Goal: Information Seeking & Learning: Learn about a topic

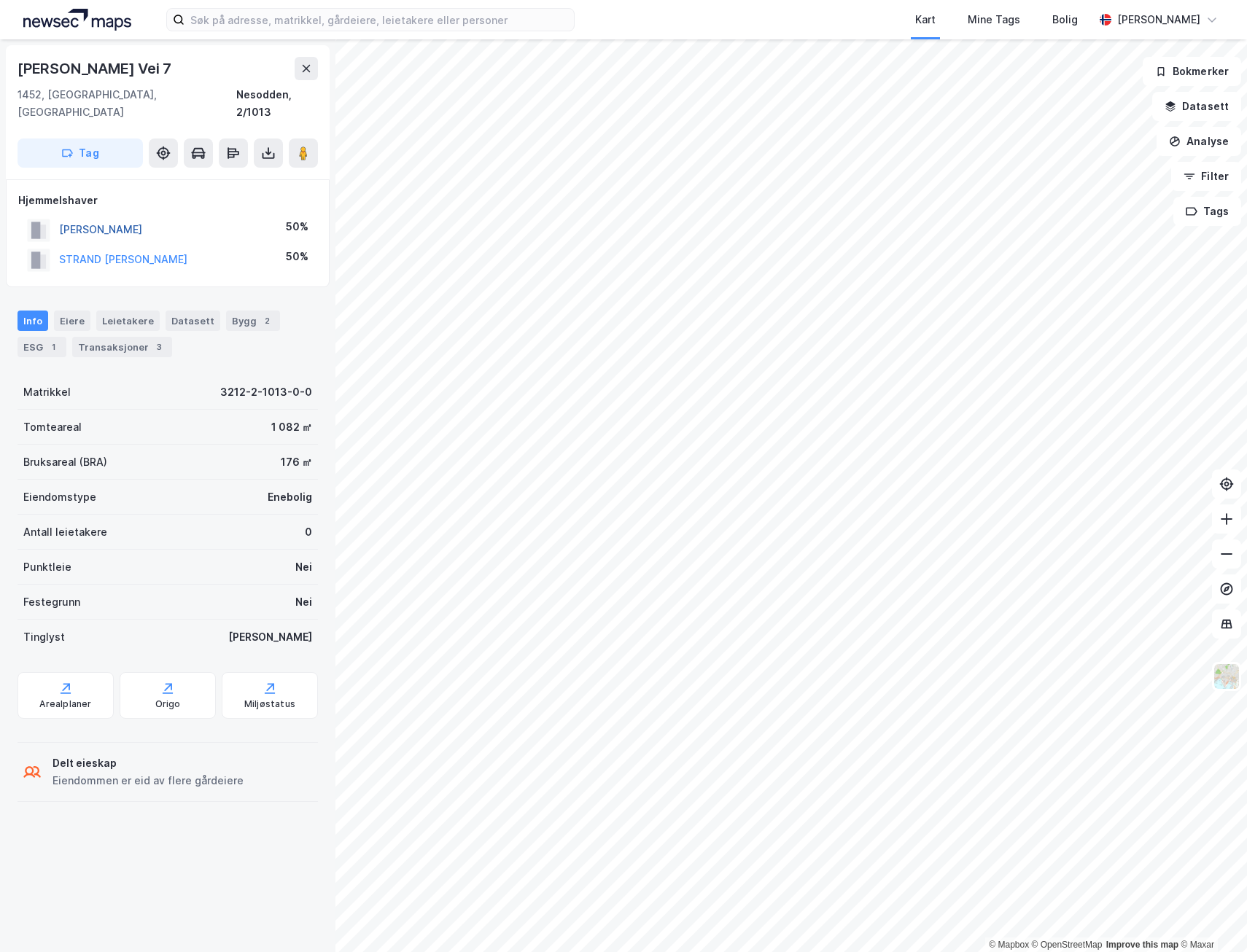
click at [0, 0] on button "[PERSON_NAME]" at bounding box center [0, 0] width 0 height 0
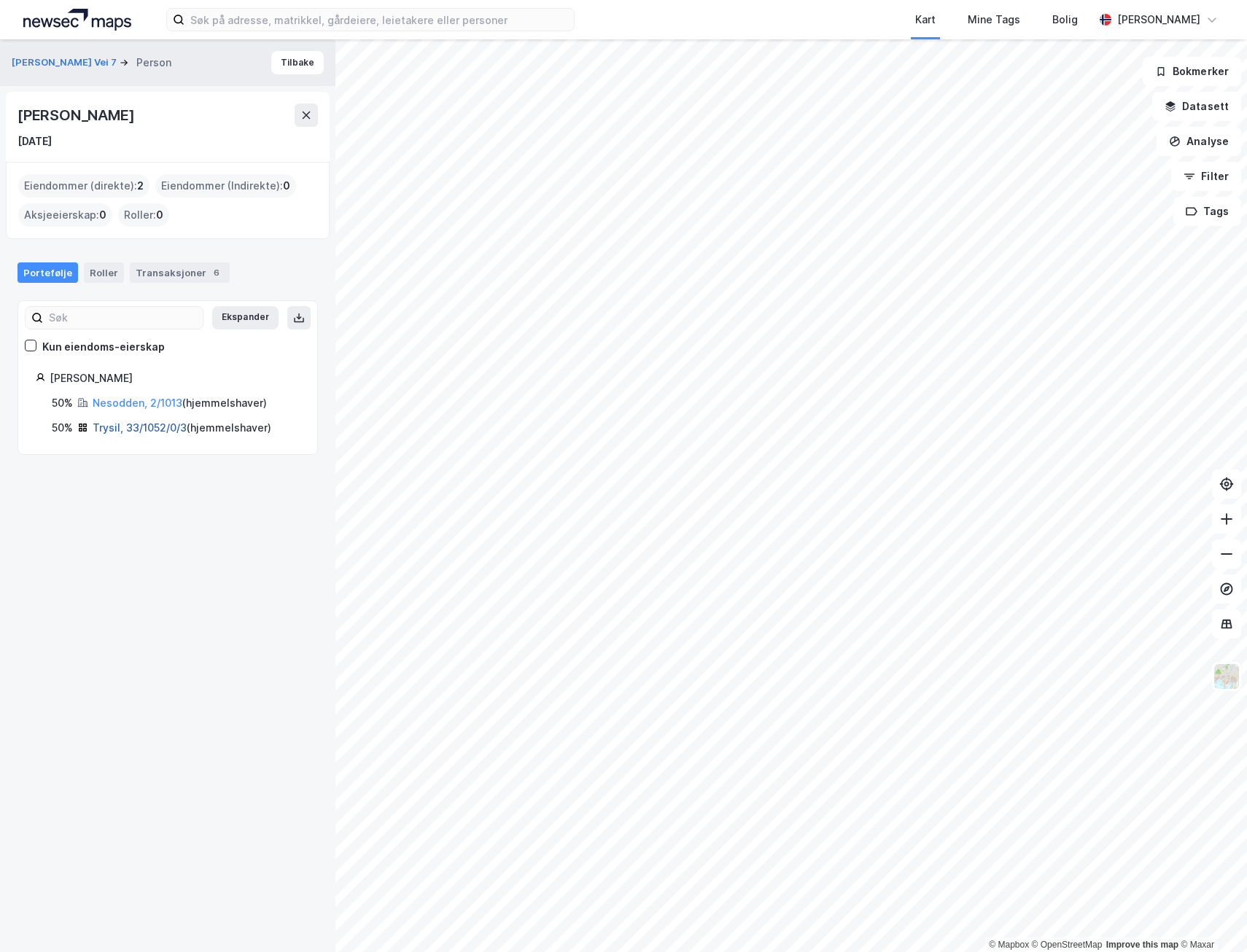
click at [154, 428] on link "Trysil, 33/1052/0/3" at bounding box center [139, 427] width 94 height 12
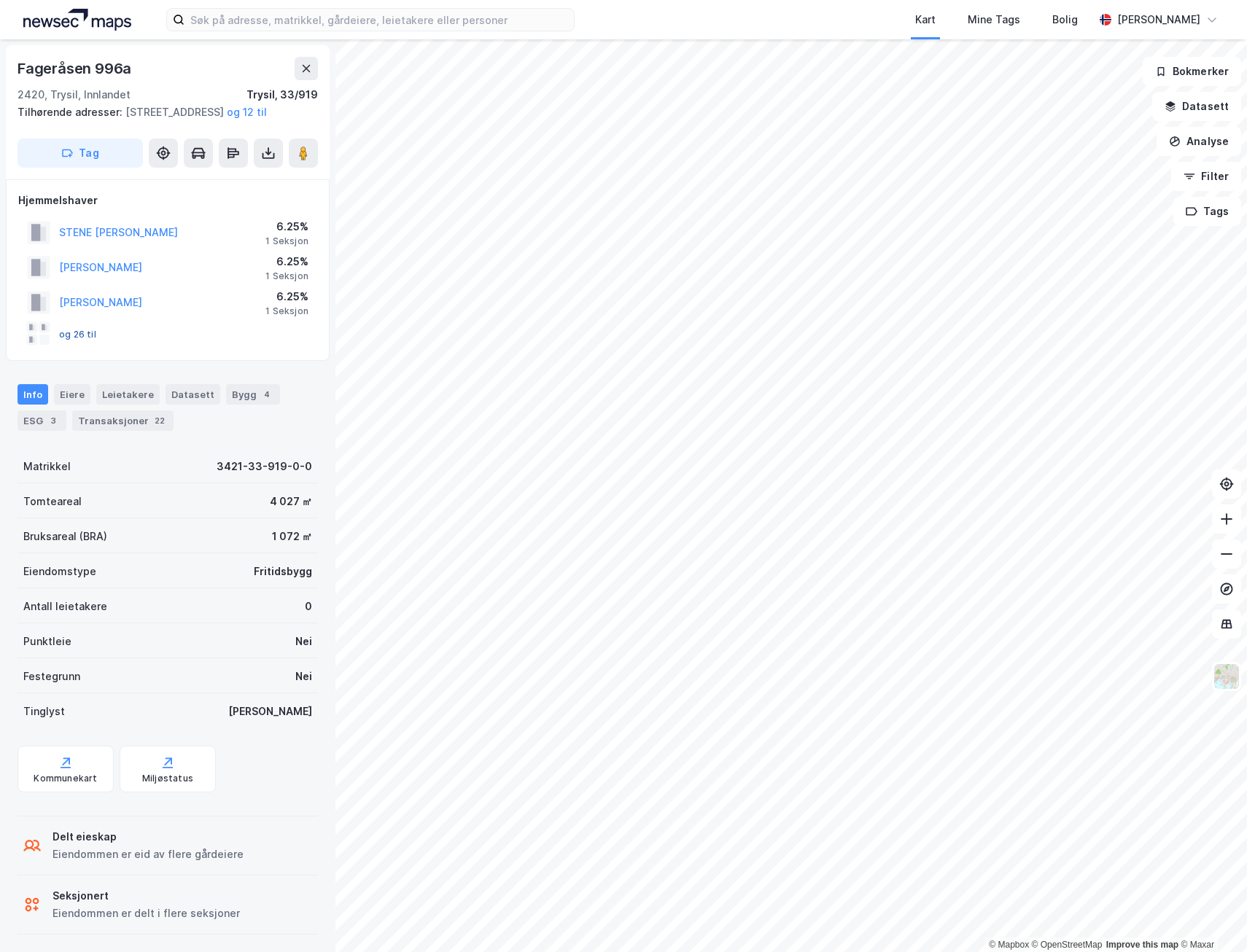
click at [0, 0] on button "og 26 til" at bounding box center [0, 0] width 0 height 0
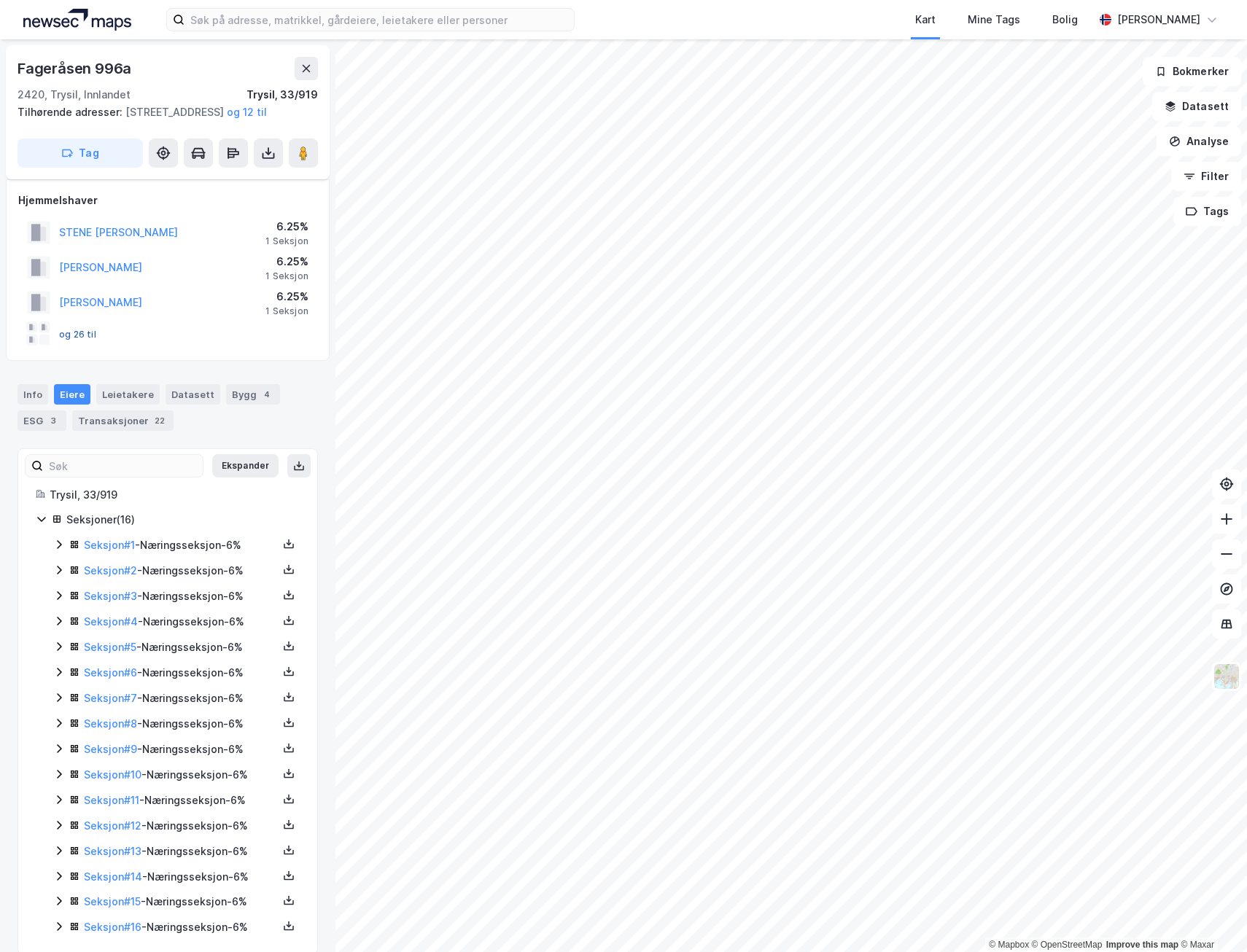
scroll to position [38, 0]
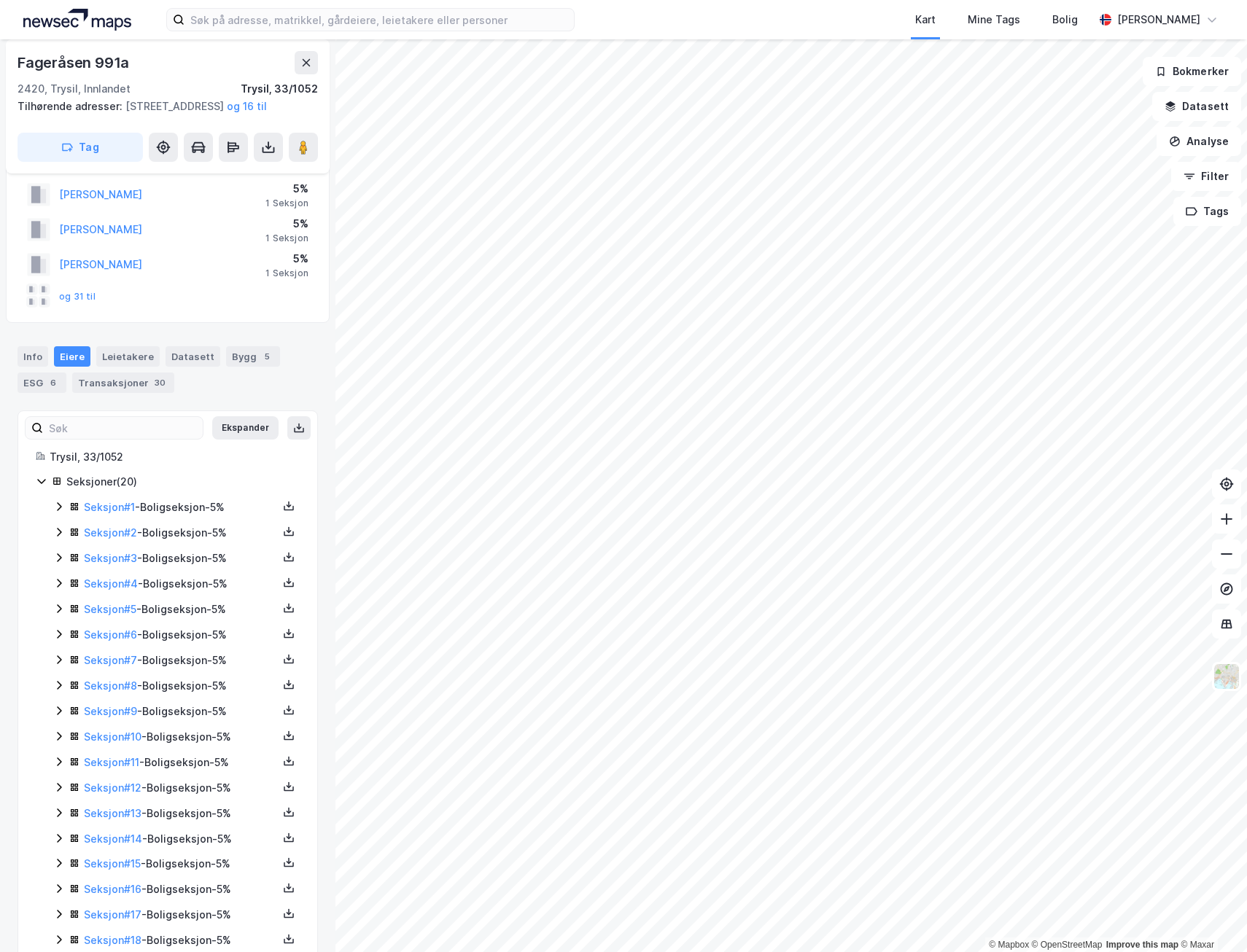
scroll to position [38, 0]
click at [0, 0] on button "og 31 til" at bounding box center [0, 0] width 0 height 0
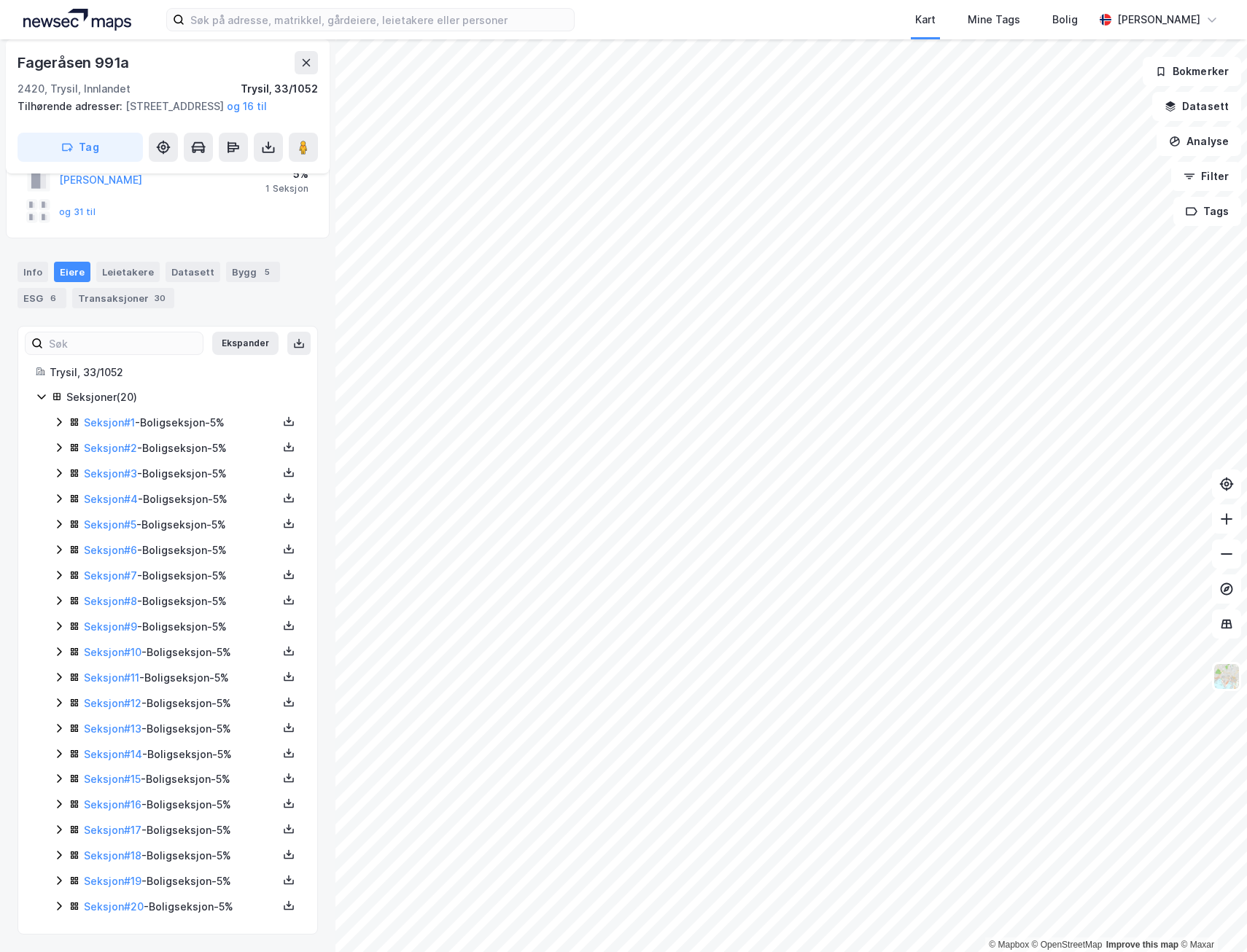
click at [125, 899] on div "Seksjon # 20 - Boligseksjon - 5%" at bounding box center [181, 907] width 194 height 18
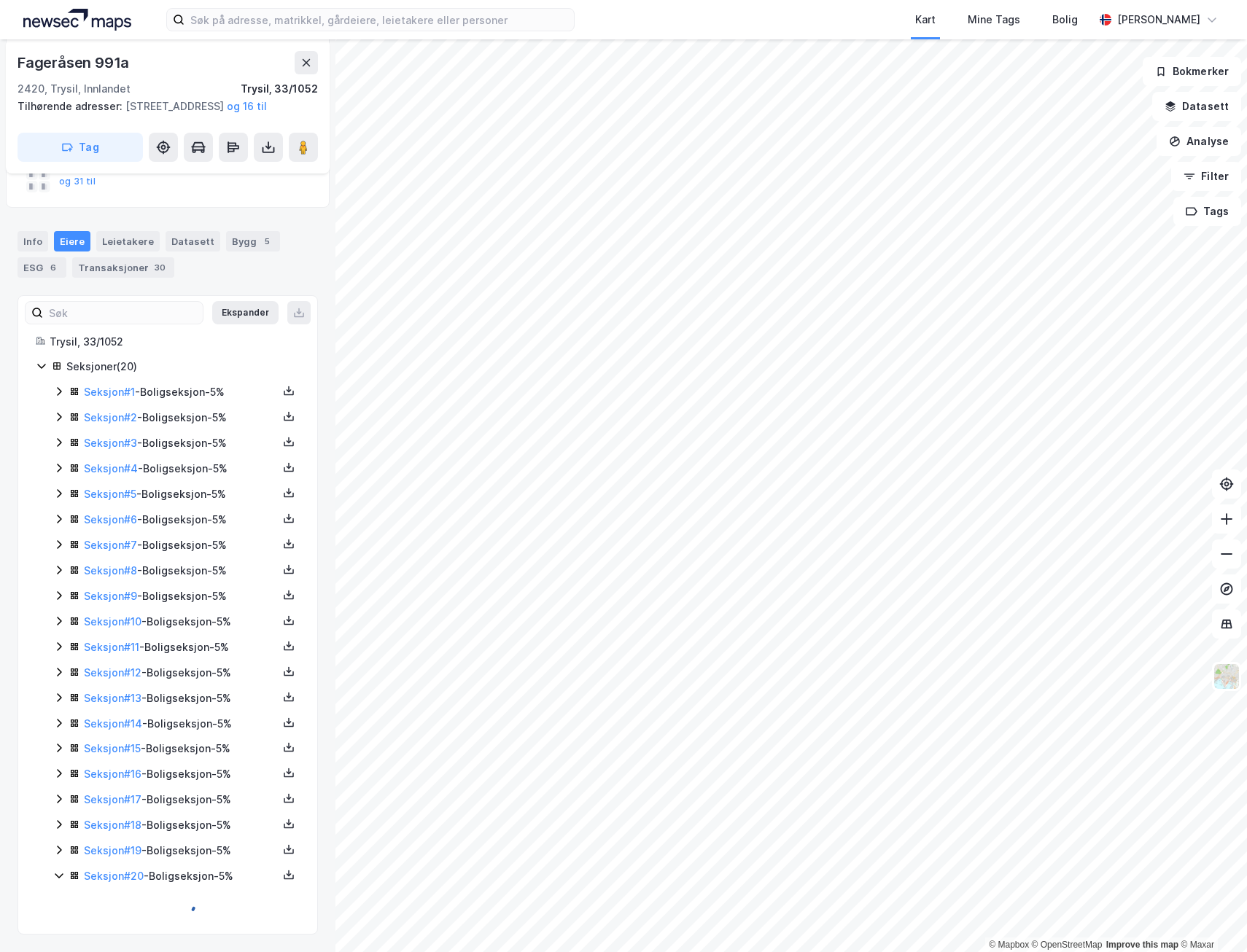
scroll to position [171, 0]
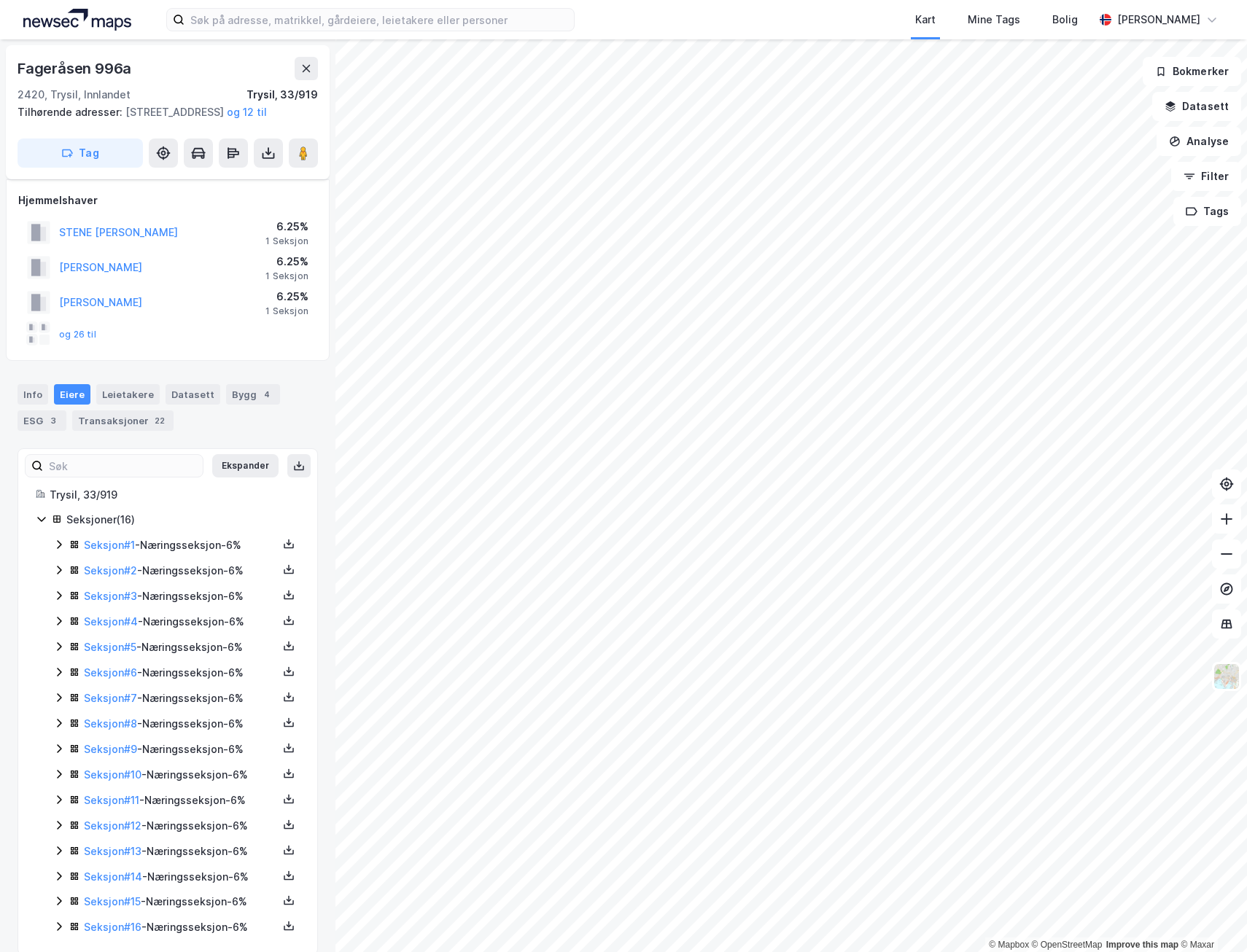
scroll to position [38, 0]
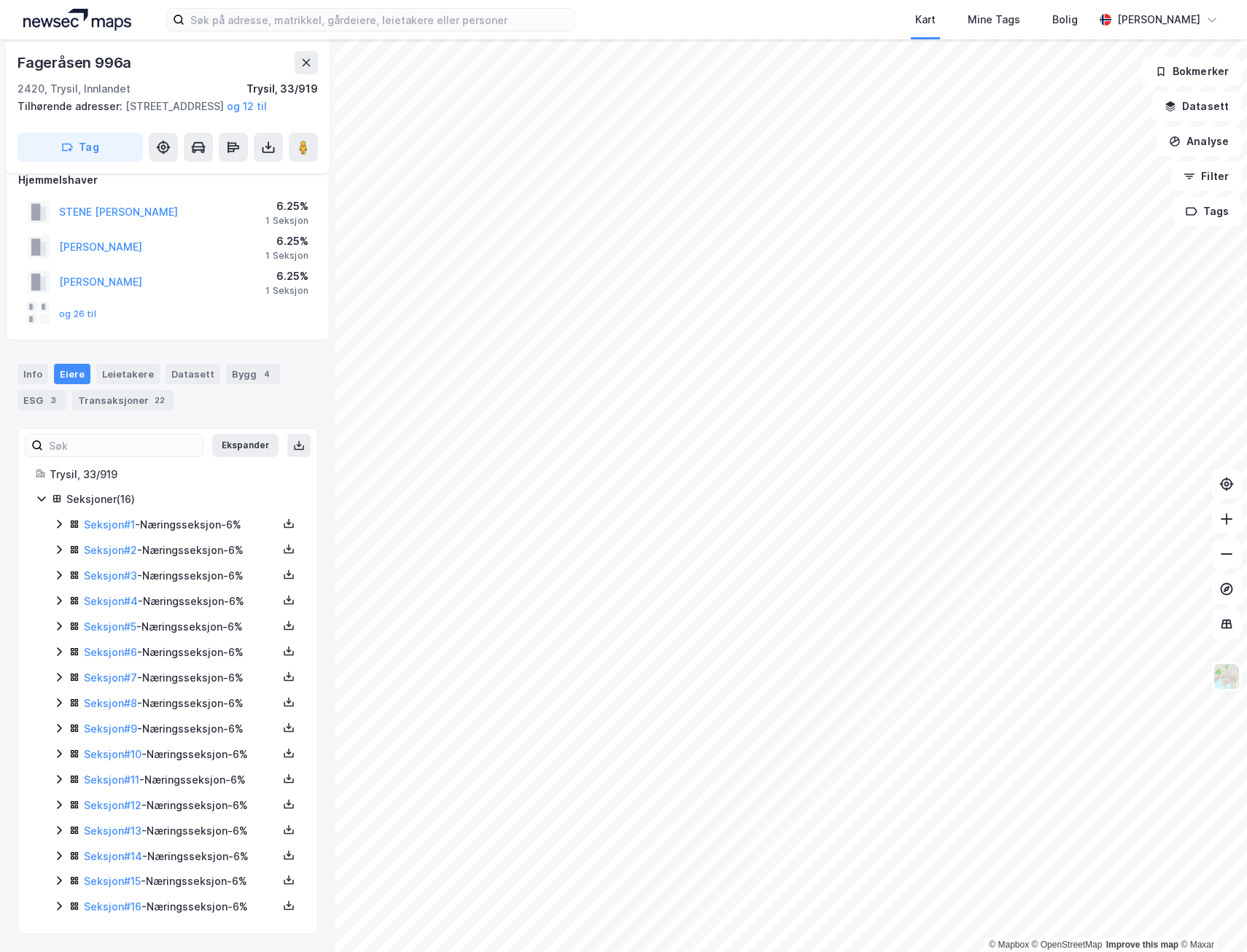
click at [58, 909] on icon at bounding box center [58, 906] width 12 height 12
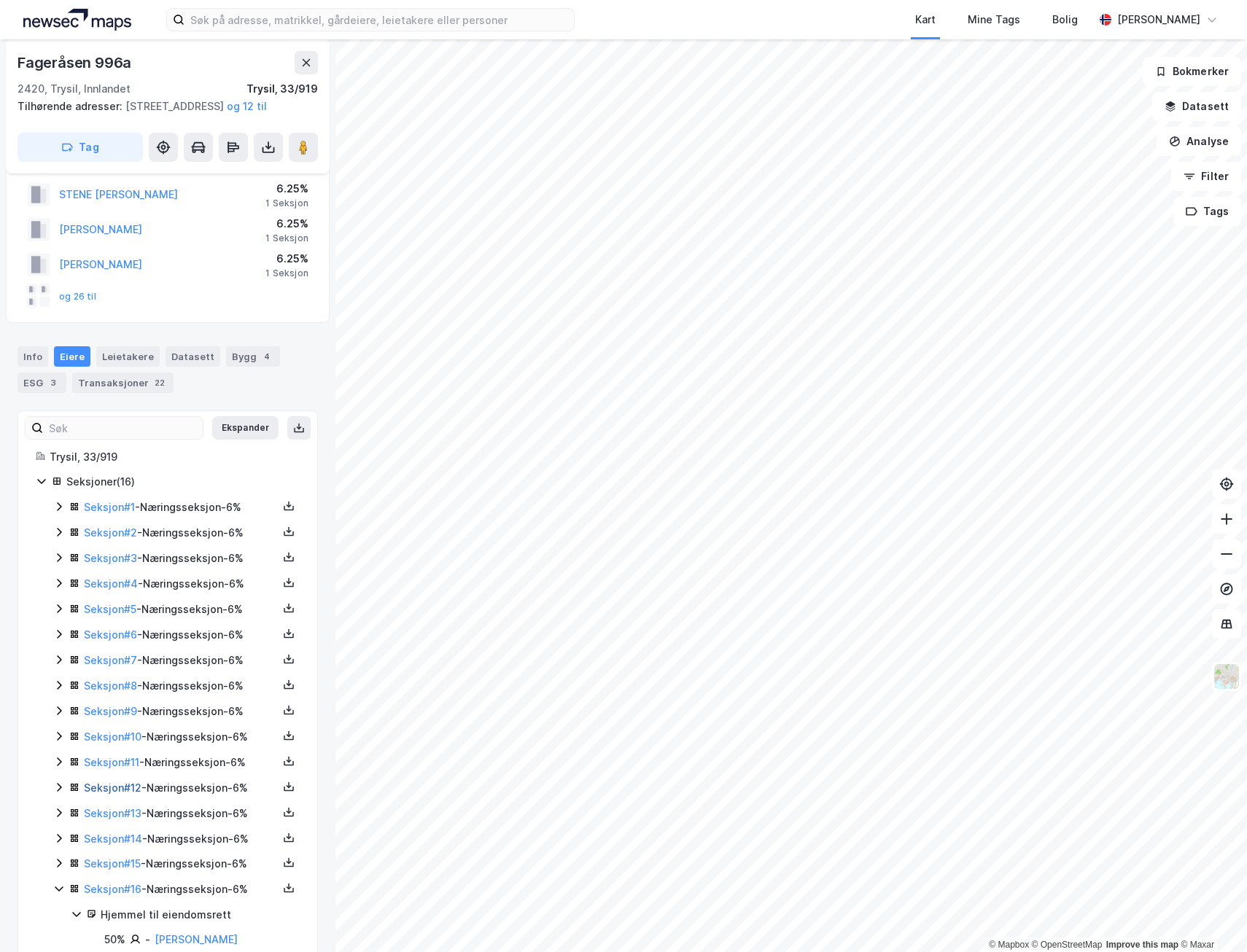
scroll to position [112, 0]
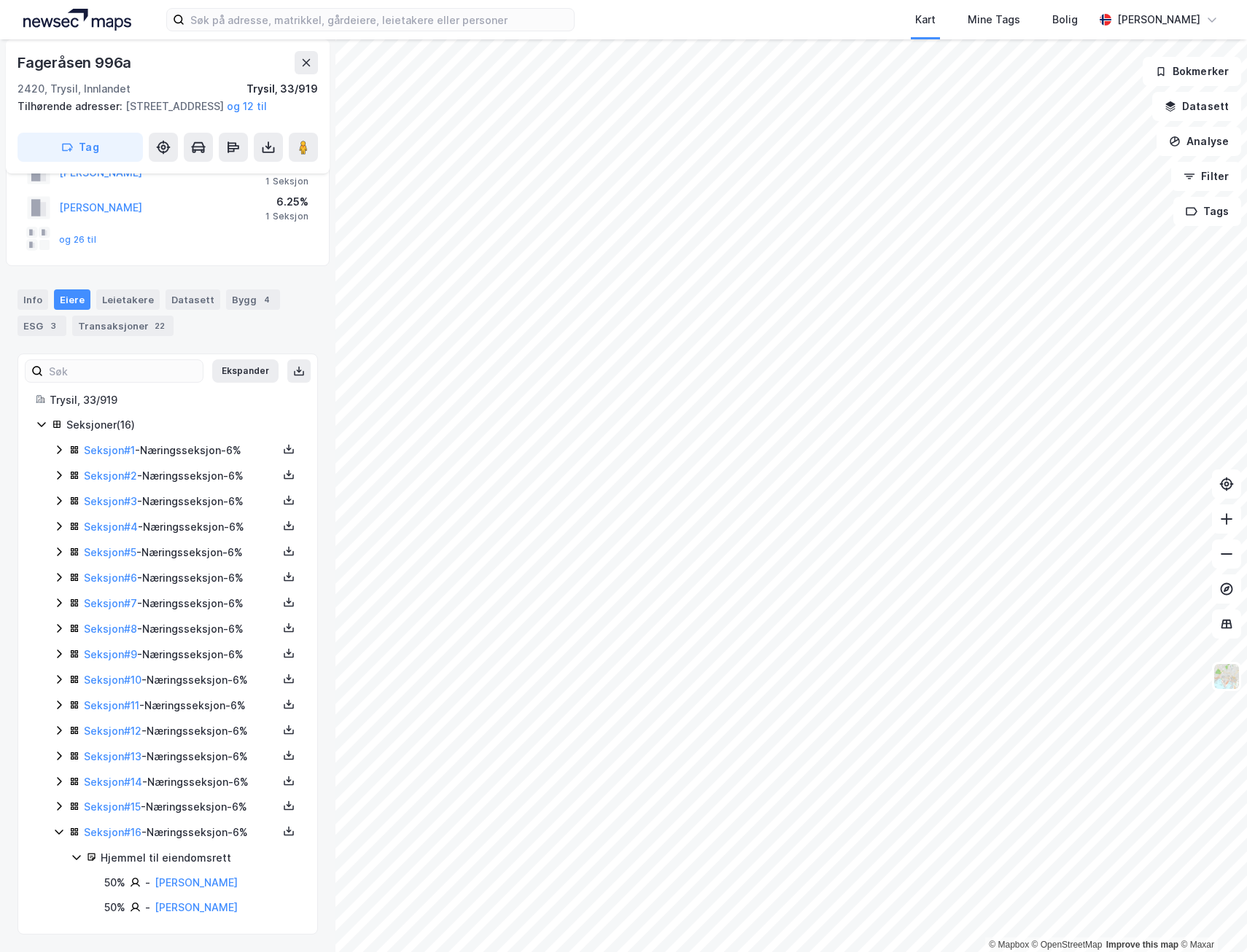
click at [54, 809] on icon at bounding box center [58, 806] width 12 height 12
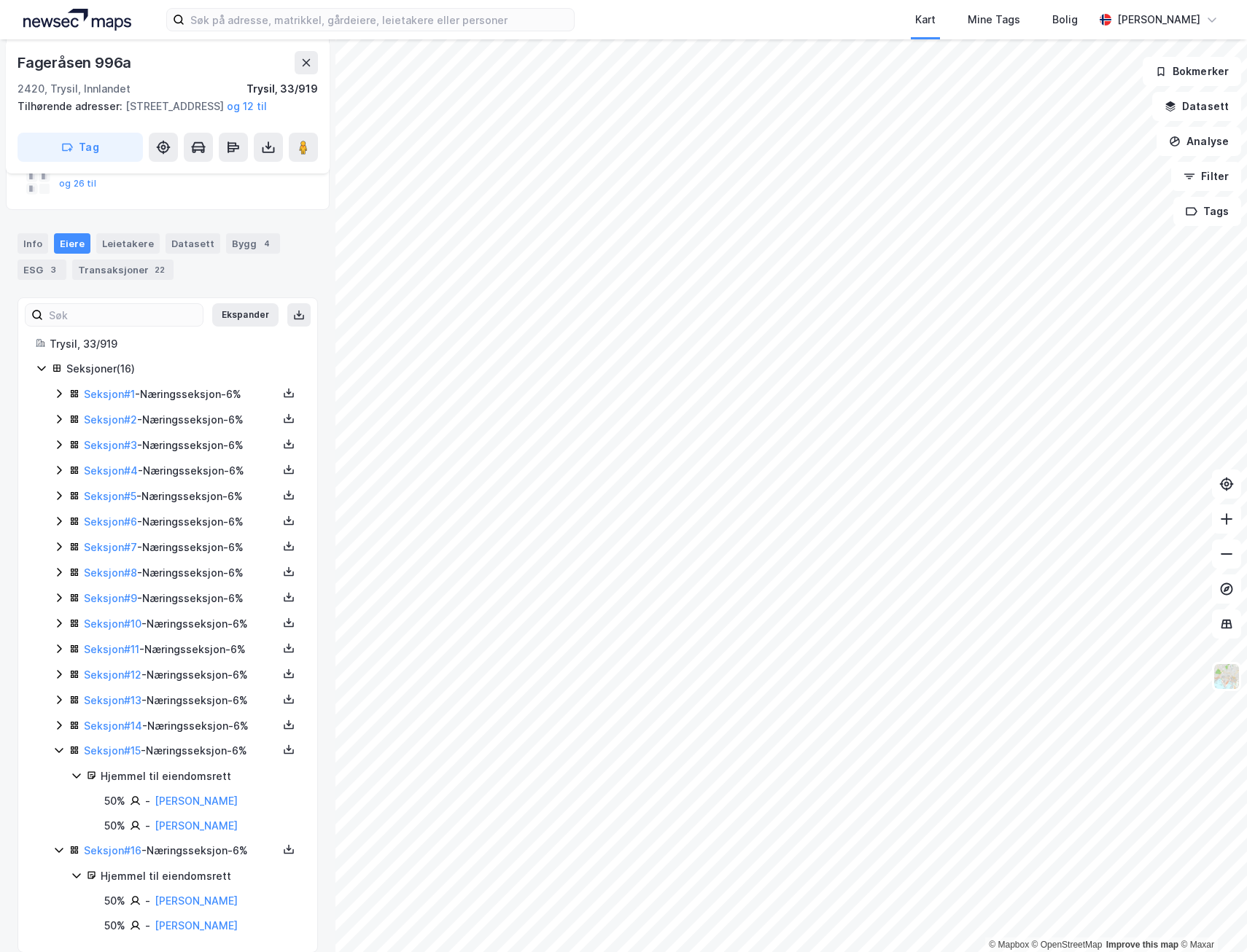
scroll to position [187, 0]
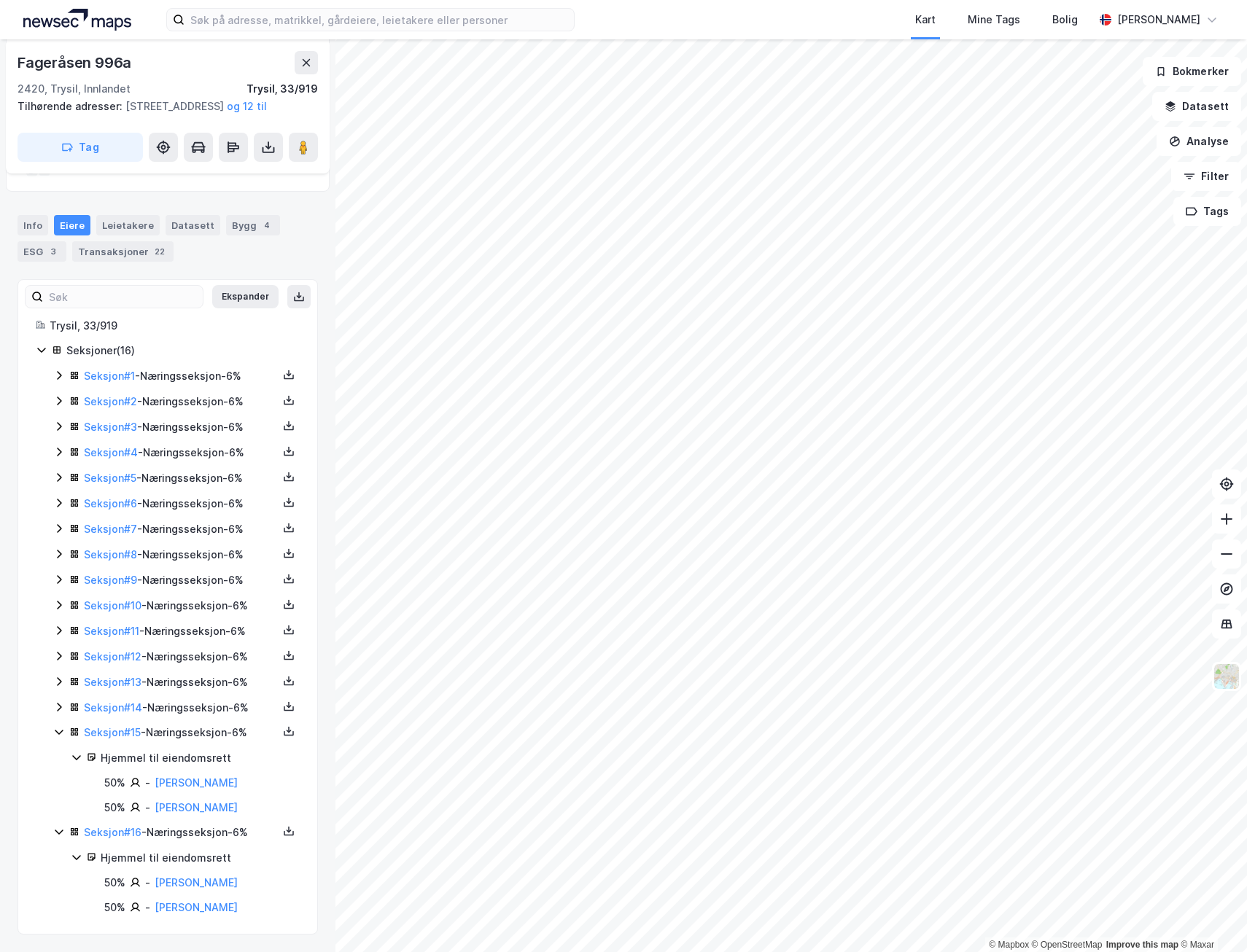
click at [58, 709] on icon at bounding box center [58, 707] width 12 height 12
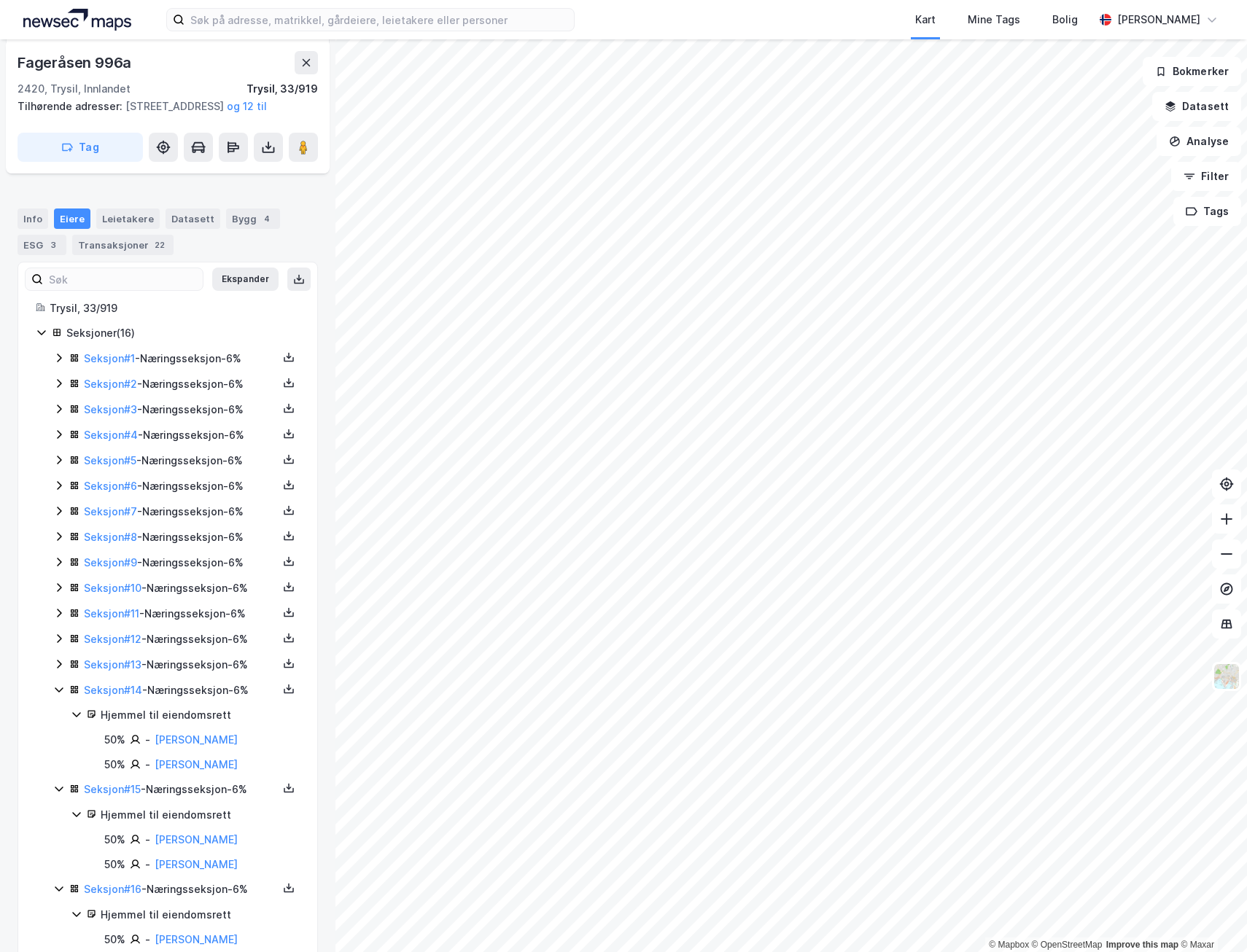
click at [62, 670] on icon at bounding box center [58, 664] width 12 height 12
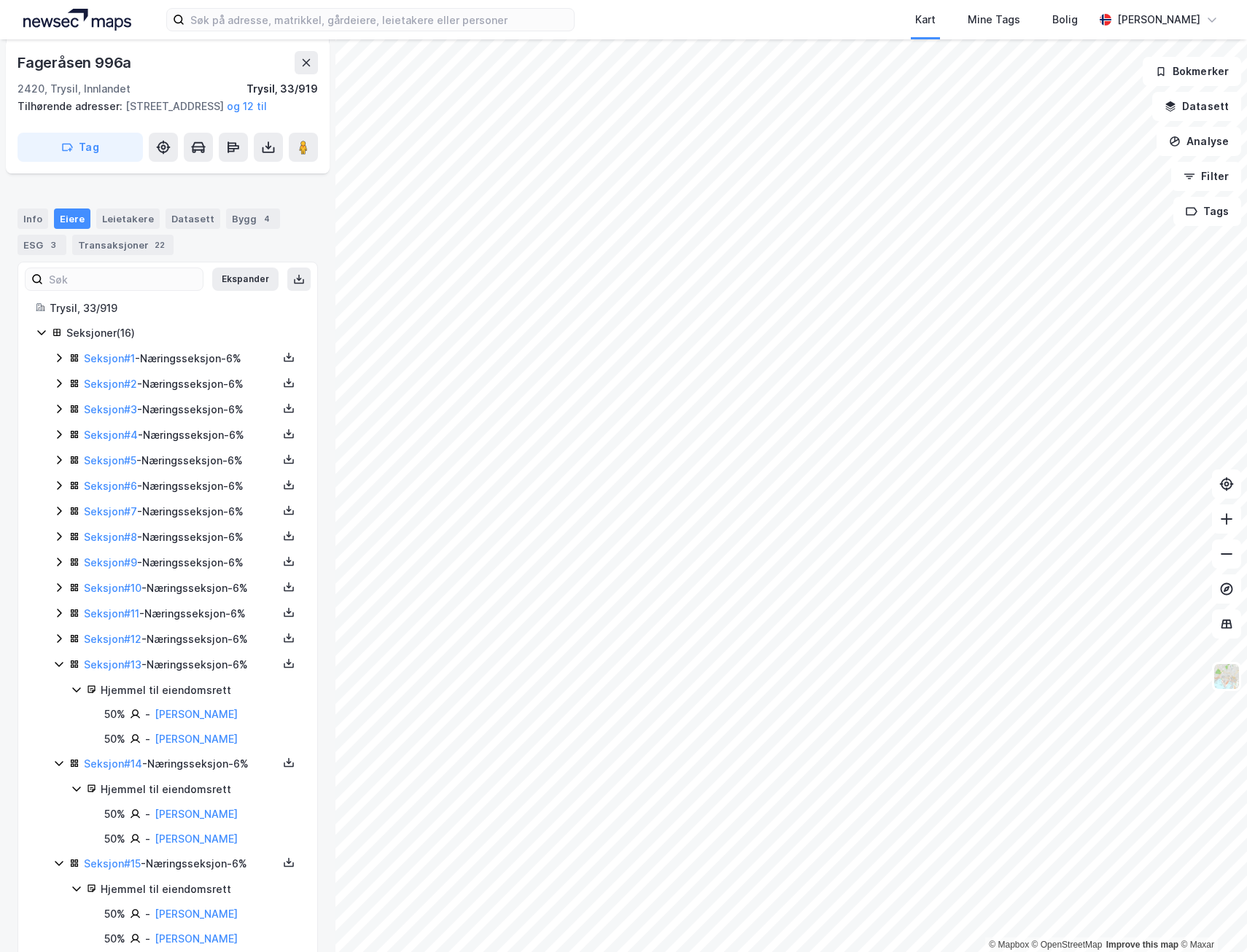
click at [56, 645] on icon at bounding box center [58, 638] width 12 height 12
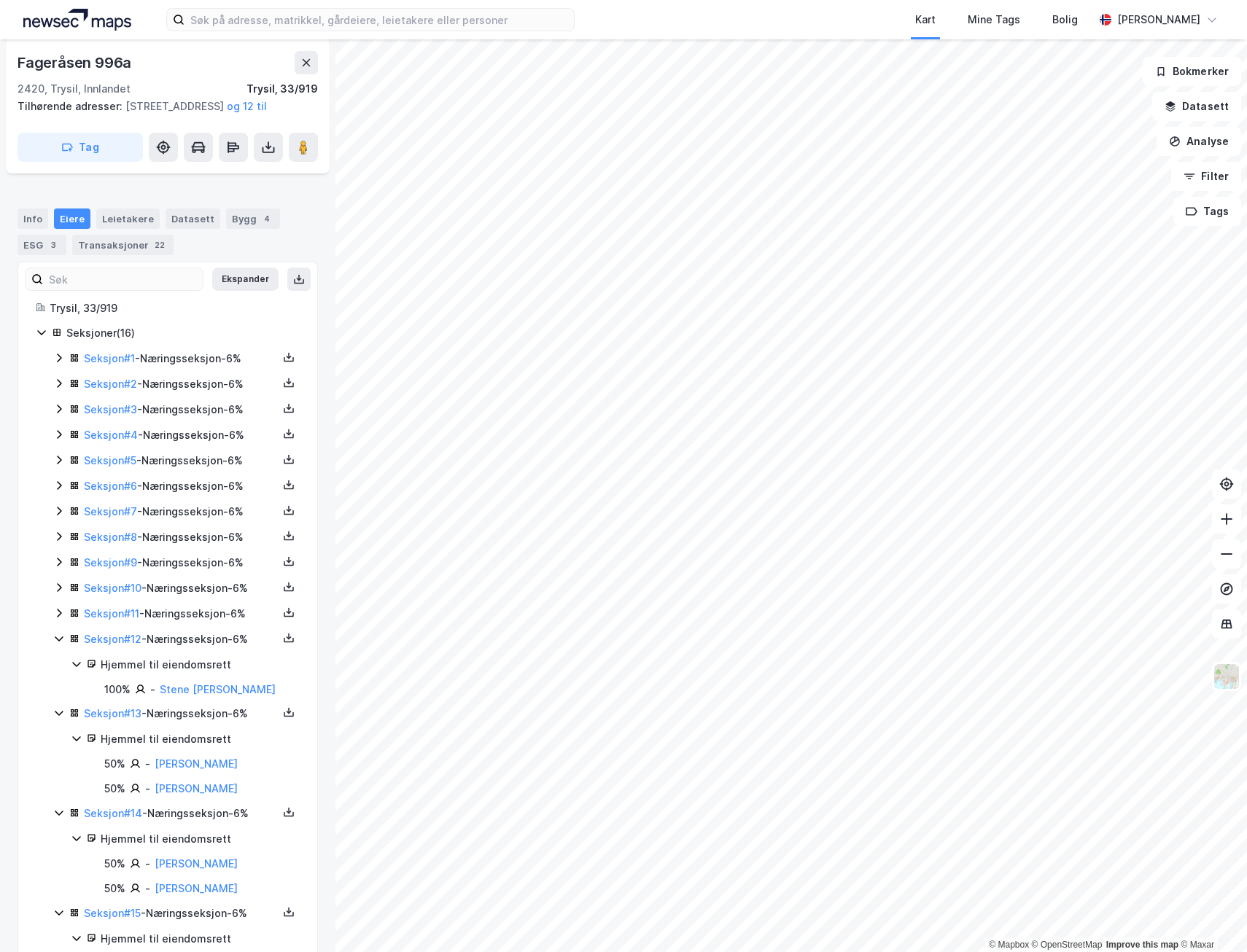
click at [54, 619] on icon at bounding box center [58, 613] width 12 height 12
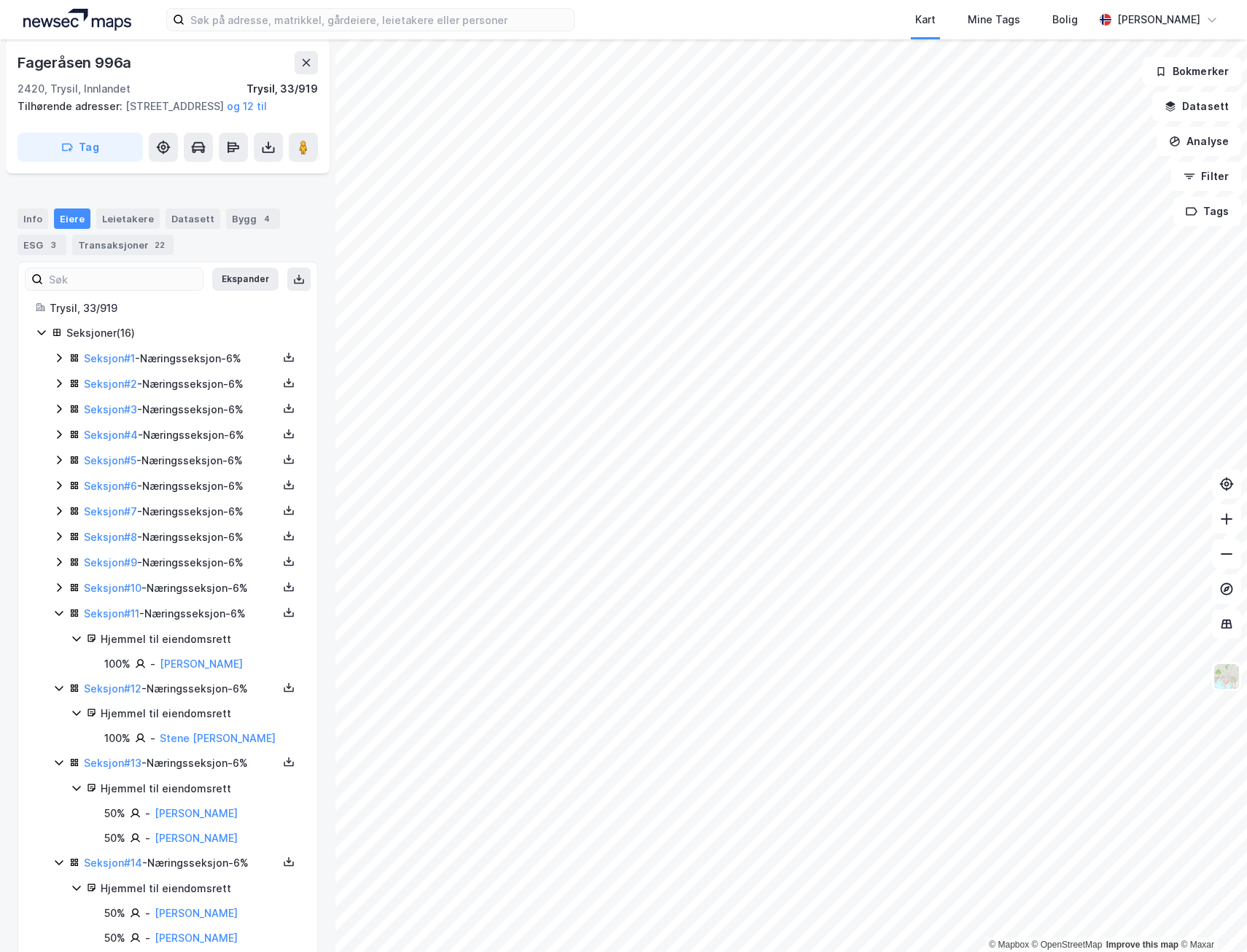
click at [60, 593] on icon at bounding box center [58, 588] width 12 height 12
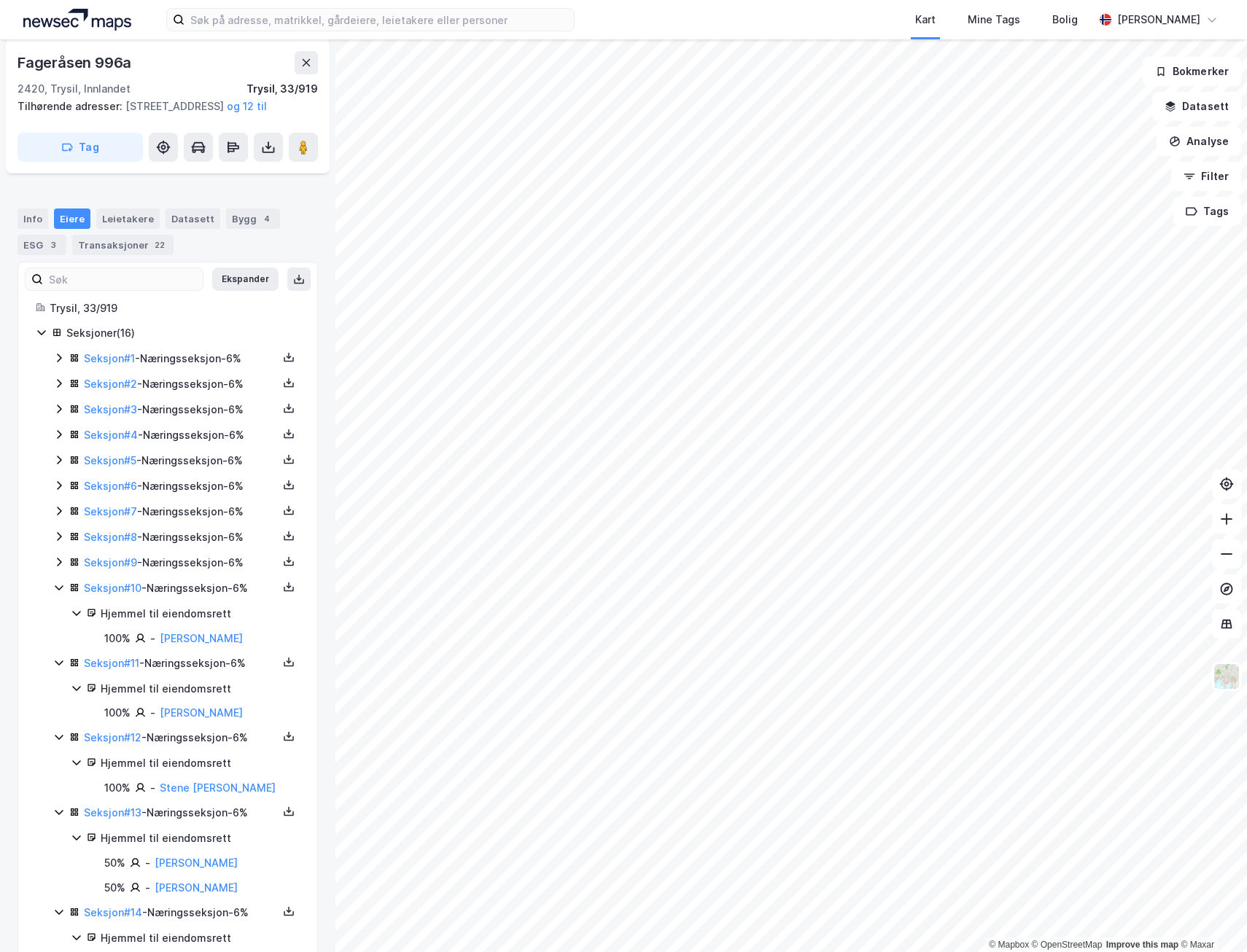
click at [58, 566] on icon at bounding box center [58, 562] width 4 height 9
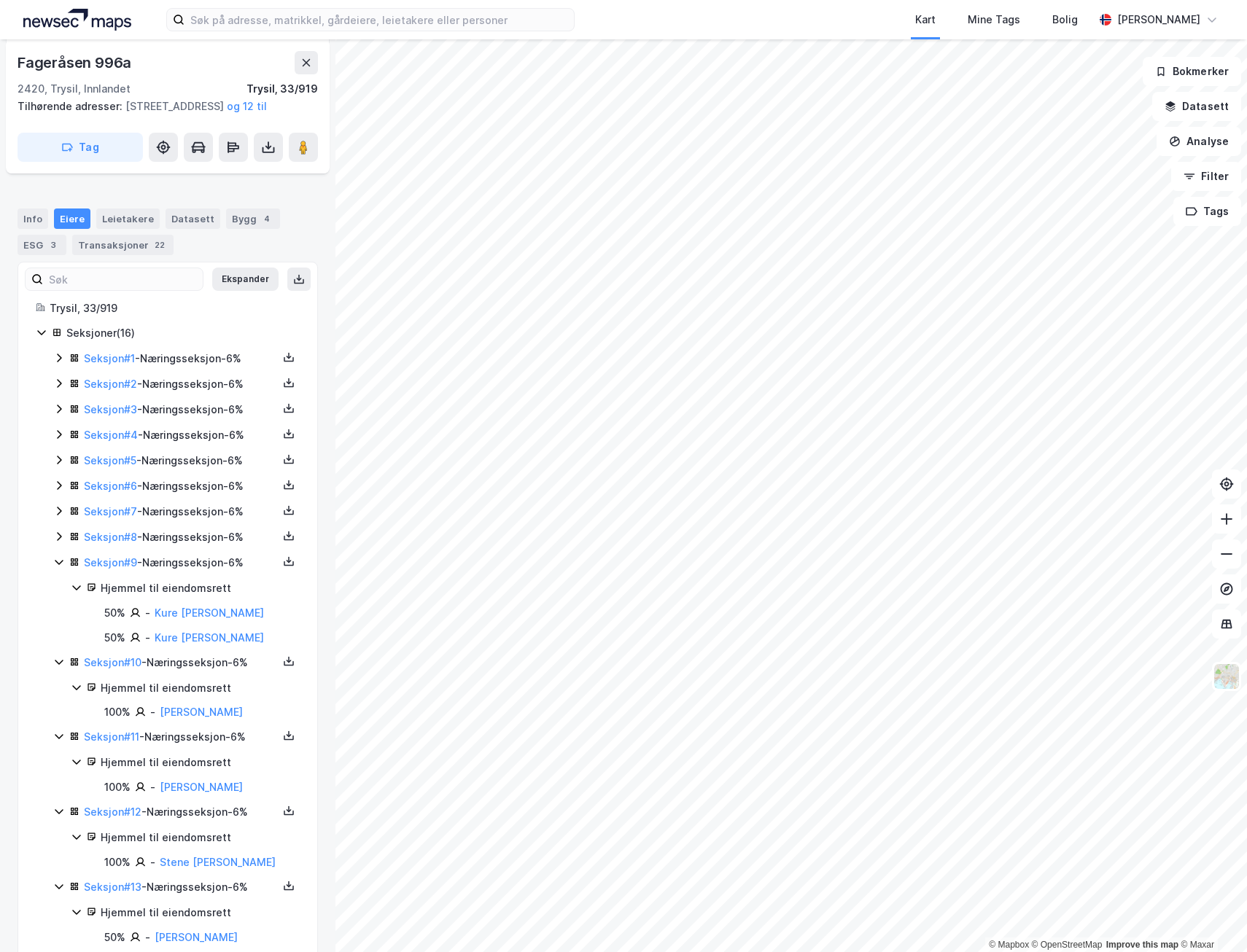
click at [57, 542] on icon at bounding box center [58, 536] width 12 height 12
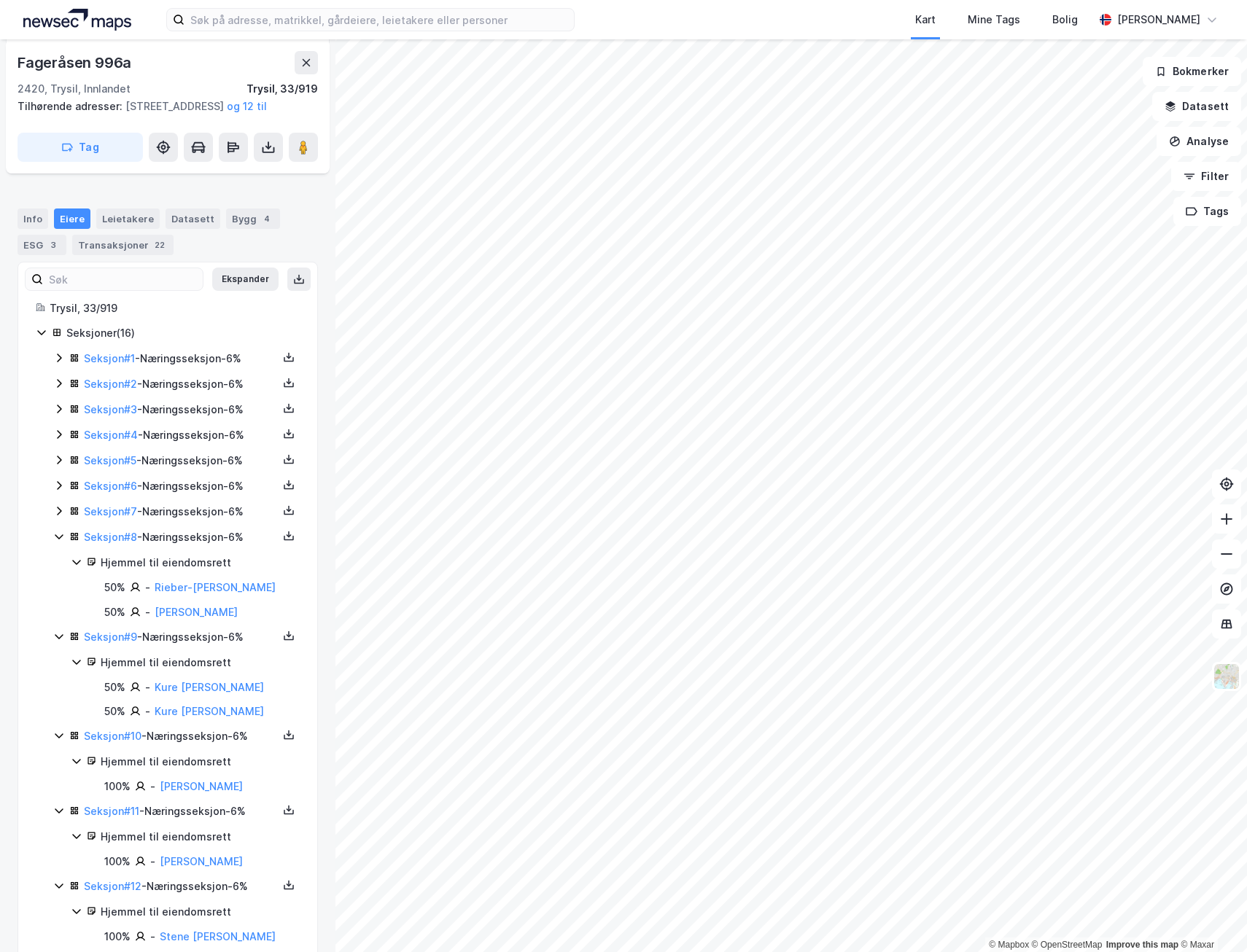
click at [62, 517] on icon at bounding box center [58, 511] width 12 height 12
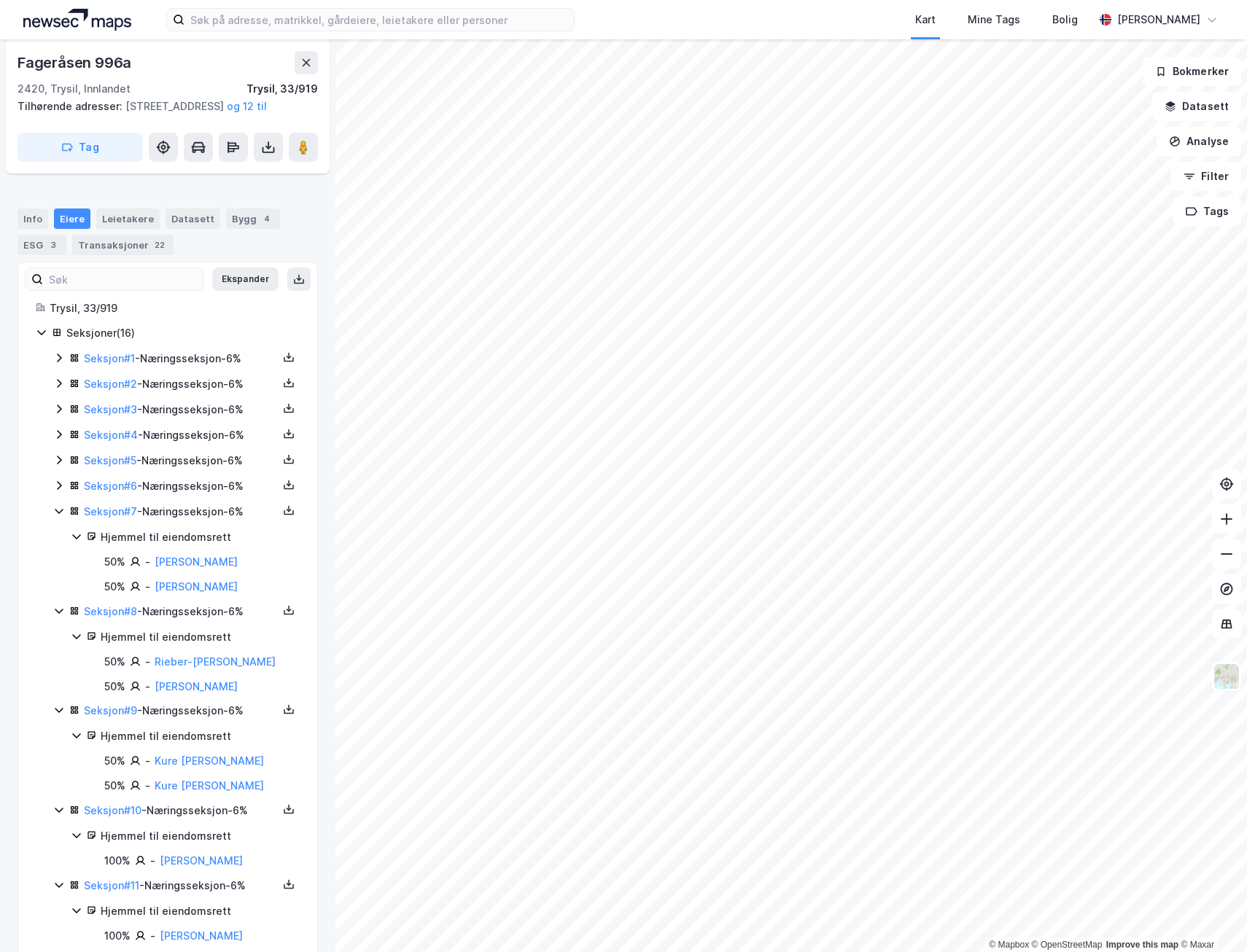
click at [62, 496] on div "Seksjon # 6 - Næringsseksjon - 6%" at bounding box center [176, 486] width 247 height 18
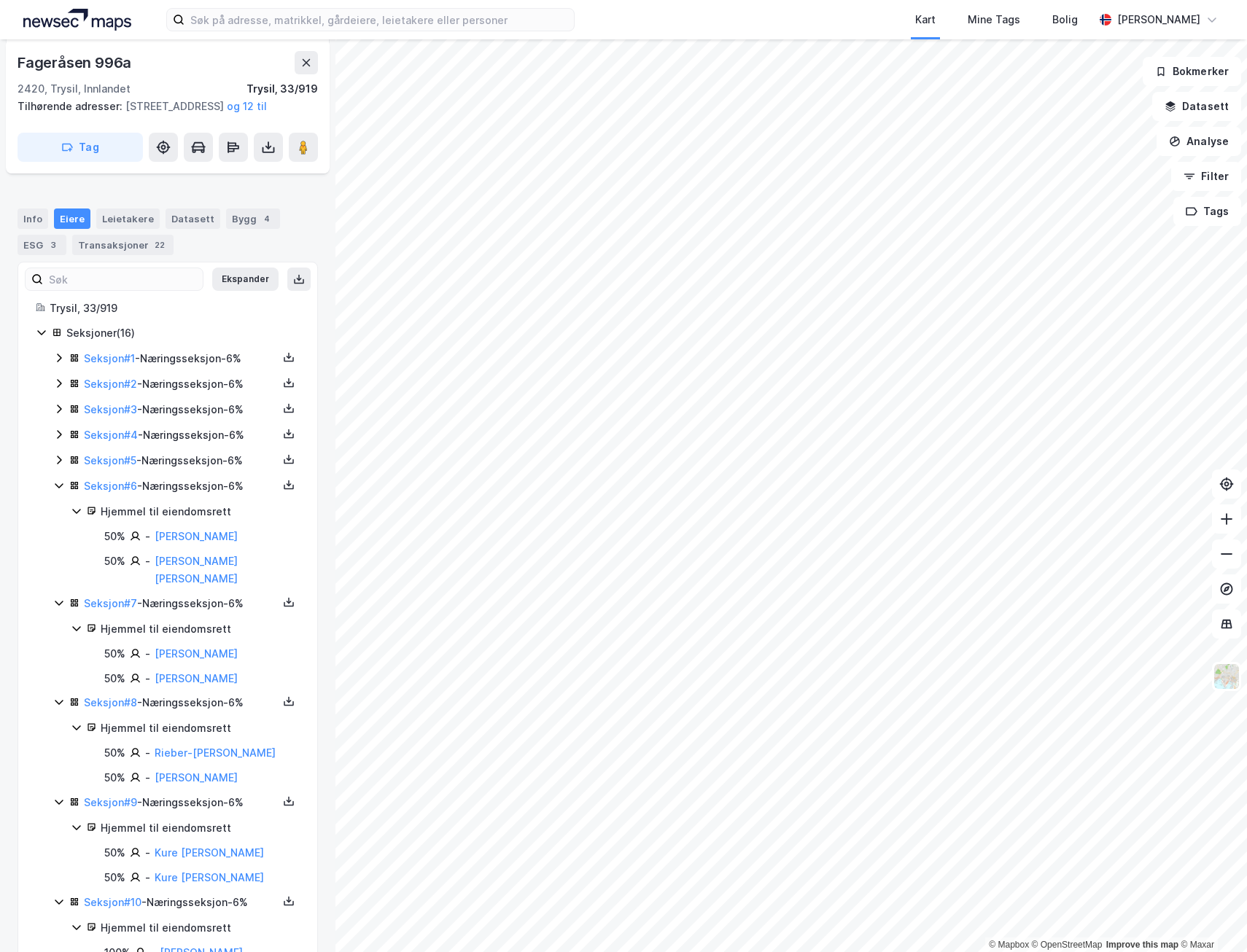
click at [62, 466] on icon at bounding box center [58, 460] width 12 height 12
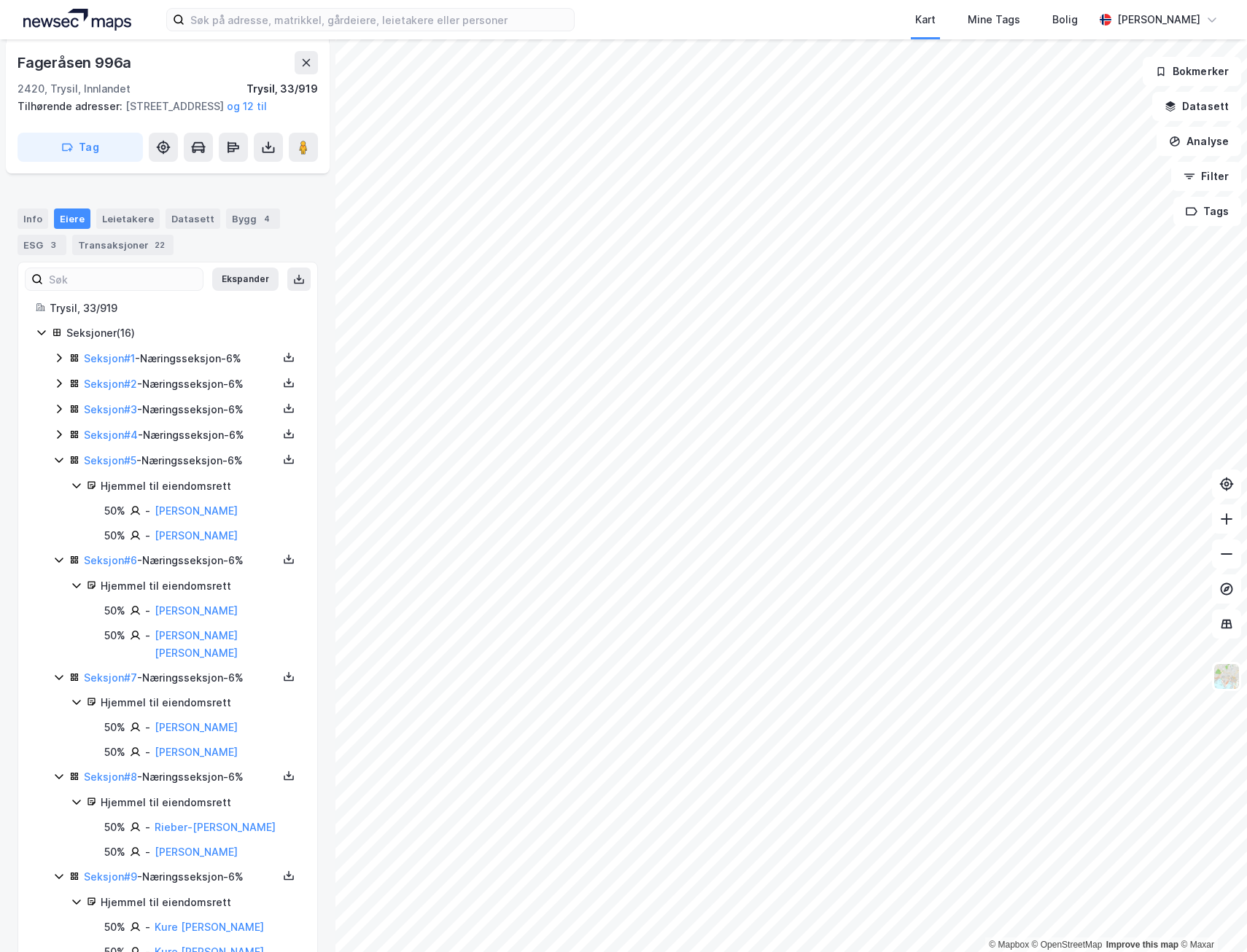
click at [55, 444] on div "Seksjon # 4 - Næringsseksjon - 6%" at bounding box center [176, 436] width 247 height 18
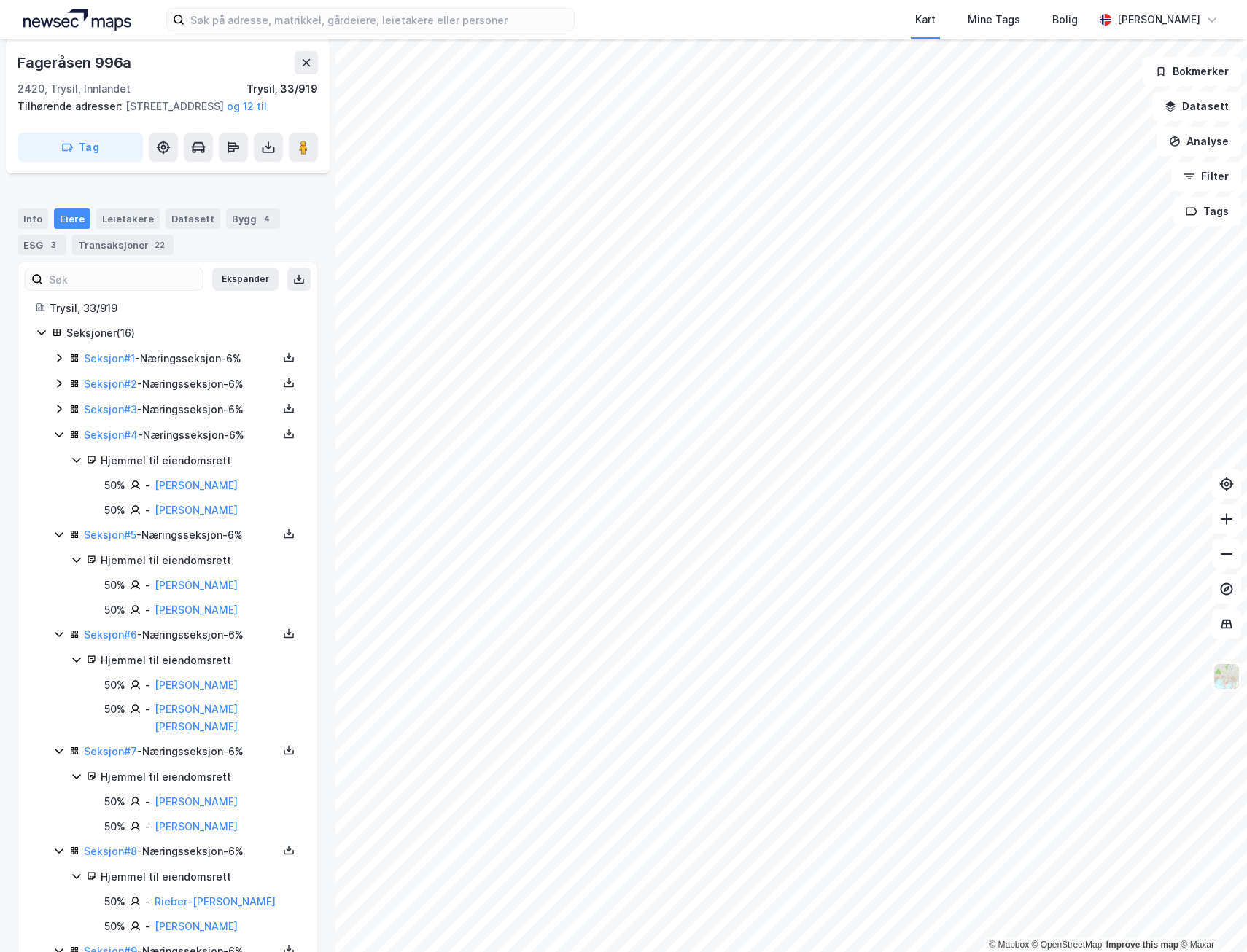
click at [60, 415] on icon at bounding box center [58, 409] width 12 height 12
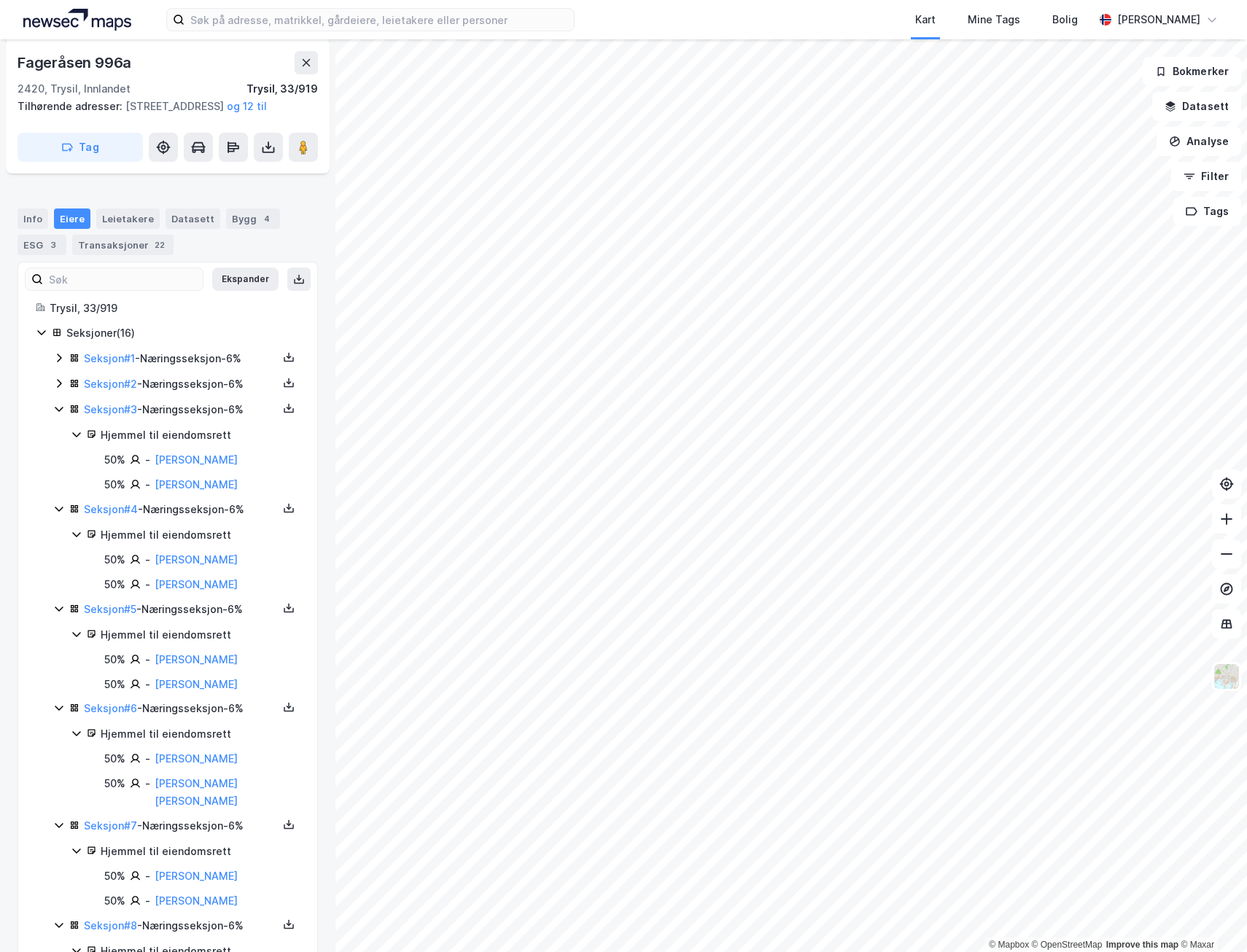
click at [62, 394] on div "Seksjon # 2 - Næringsseksjon - 6%" at bounding box center [176, 384] width 247 height 18
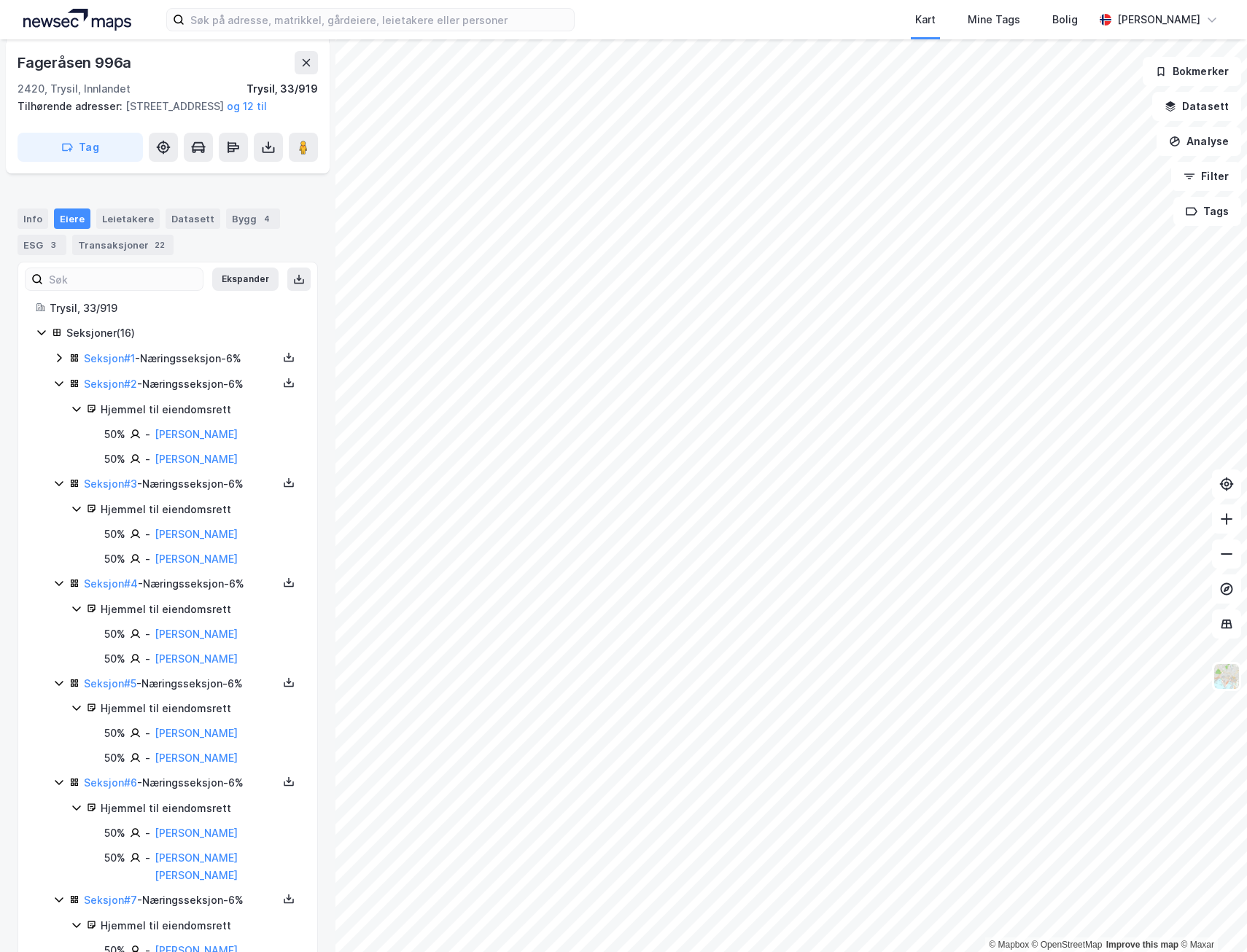
click at [60, 364] on icon at bounding box center [58, 358] width 12 height 12
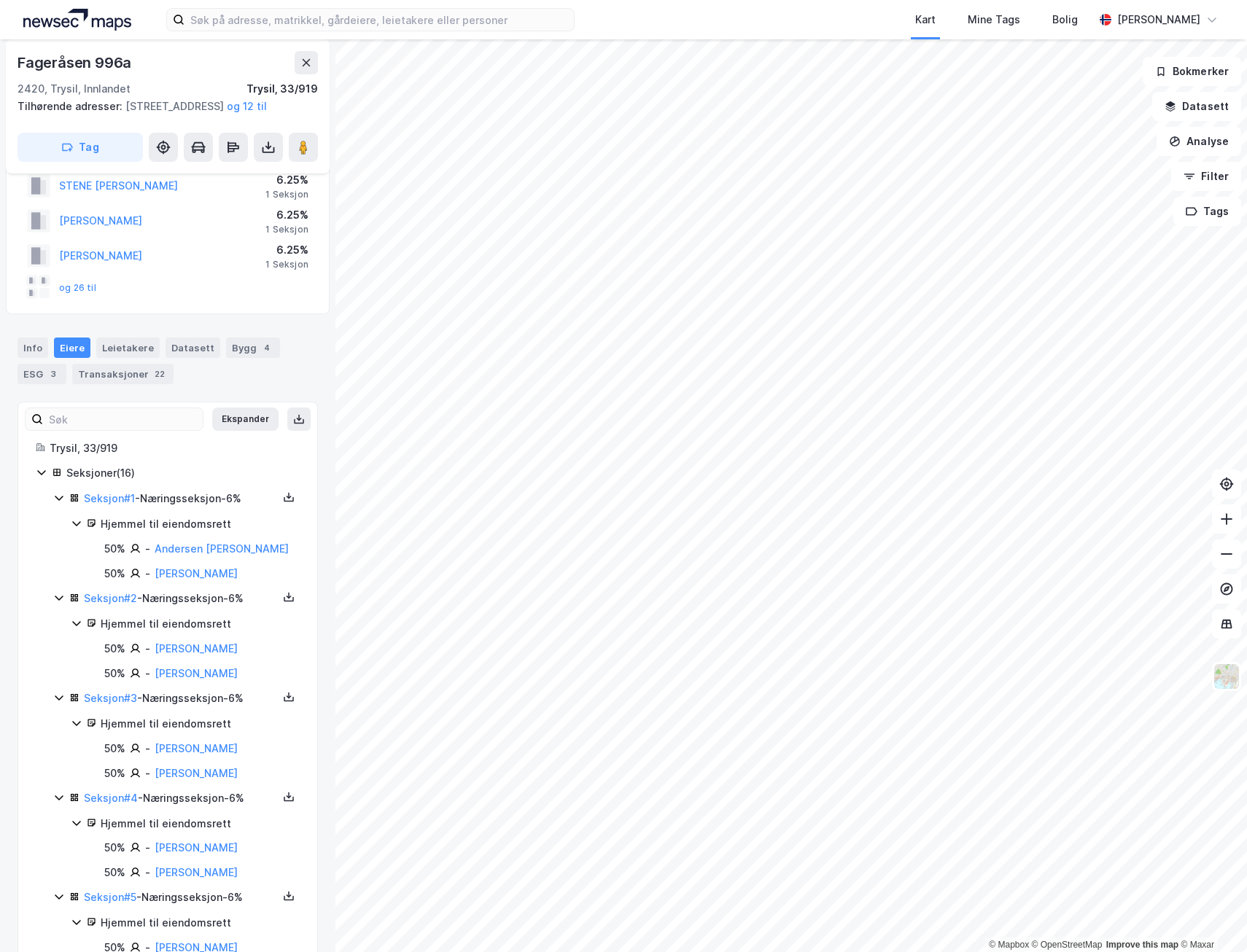
scroll to position [41, 0]
